Goal: Find specific page/section: Find specific page/section

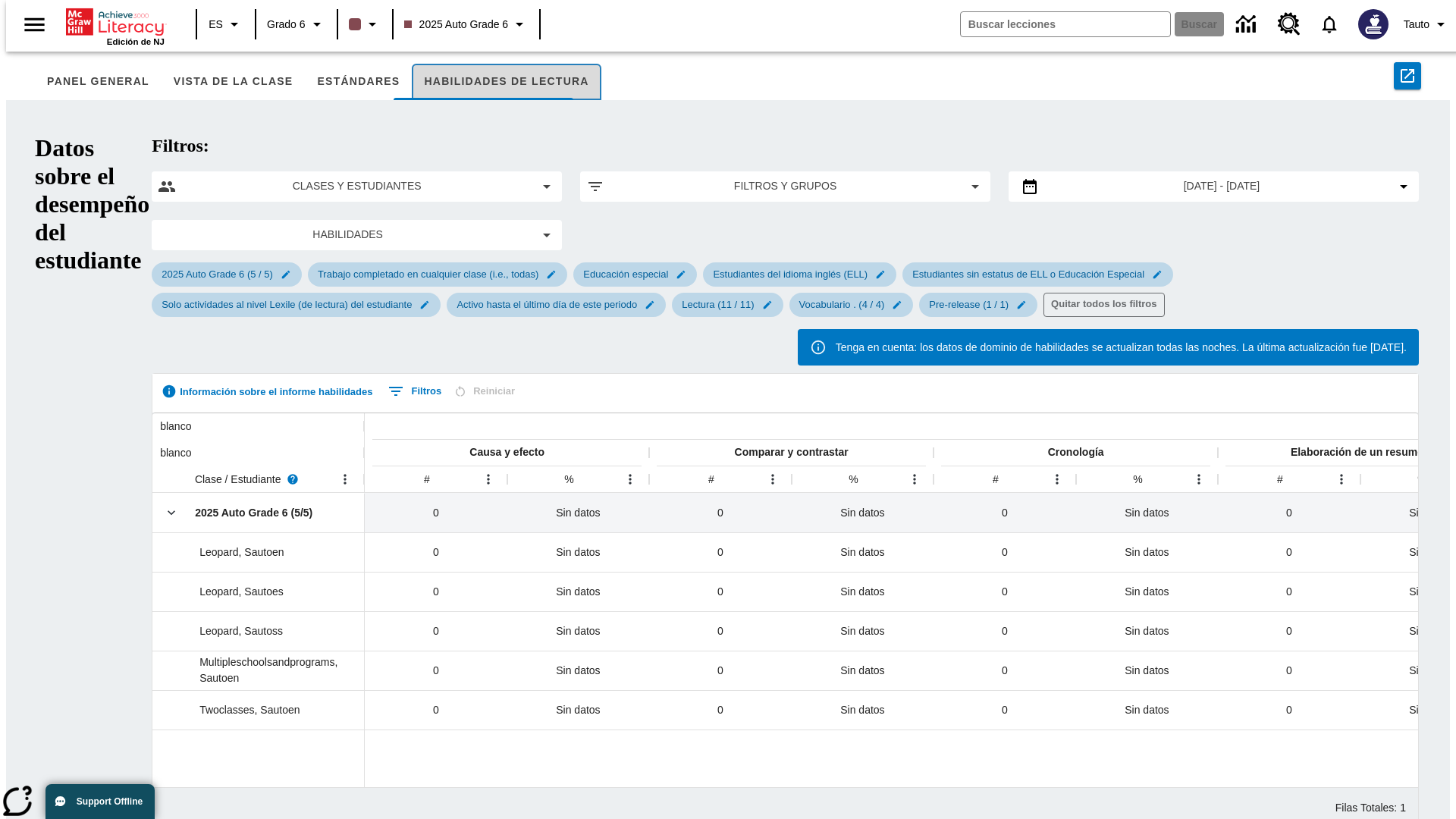
click at [477, 82] on button "Habilidades de lectura" at bounding box center [506, 82] width 189 height 37
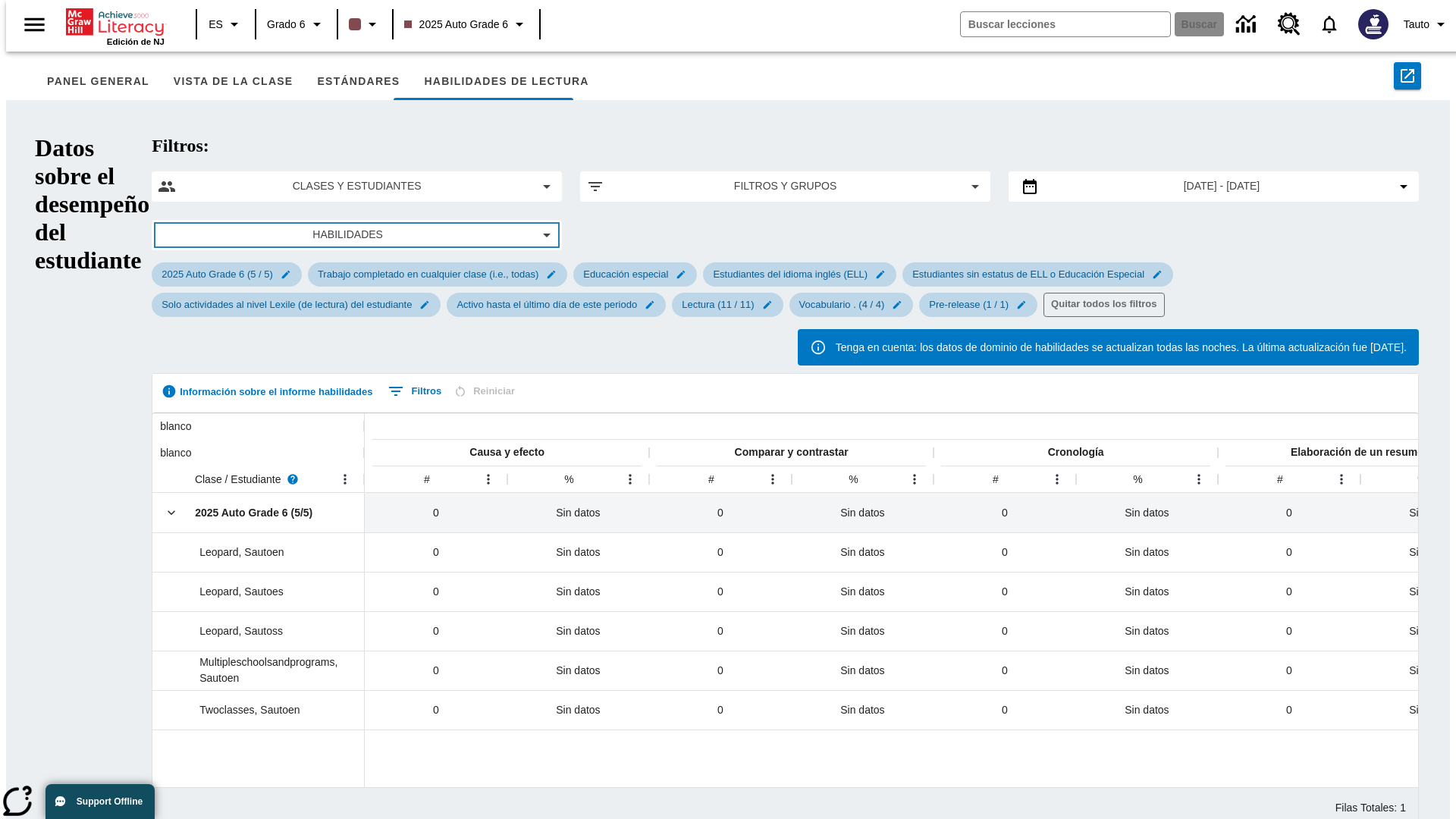
click at [257, 227] on span "Habilidades" at bounding box center [348, 235] width 356 height 16
